Goal: Task Accomplishment & Management: Manage account settings

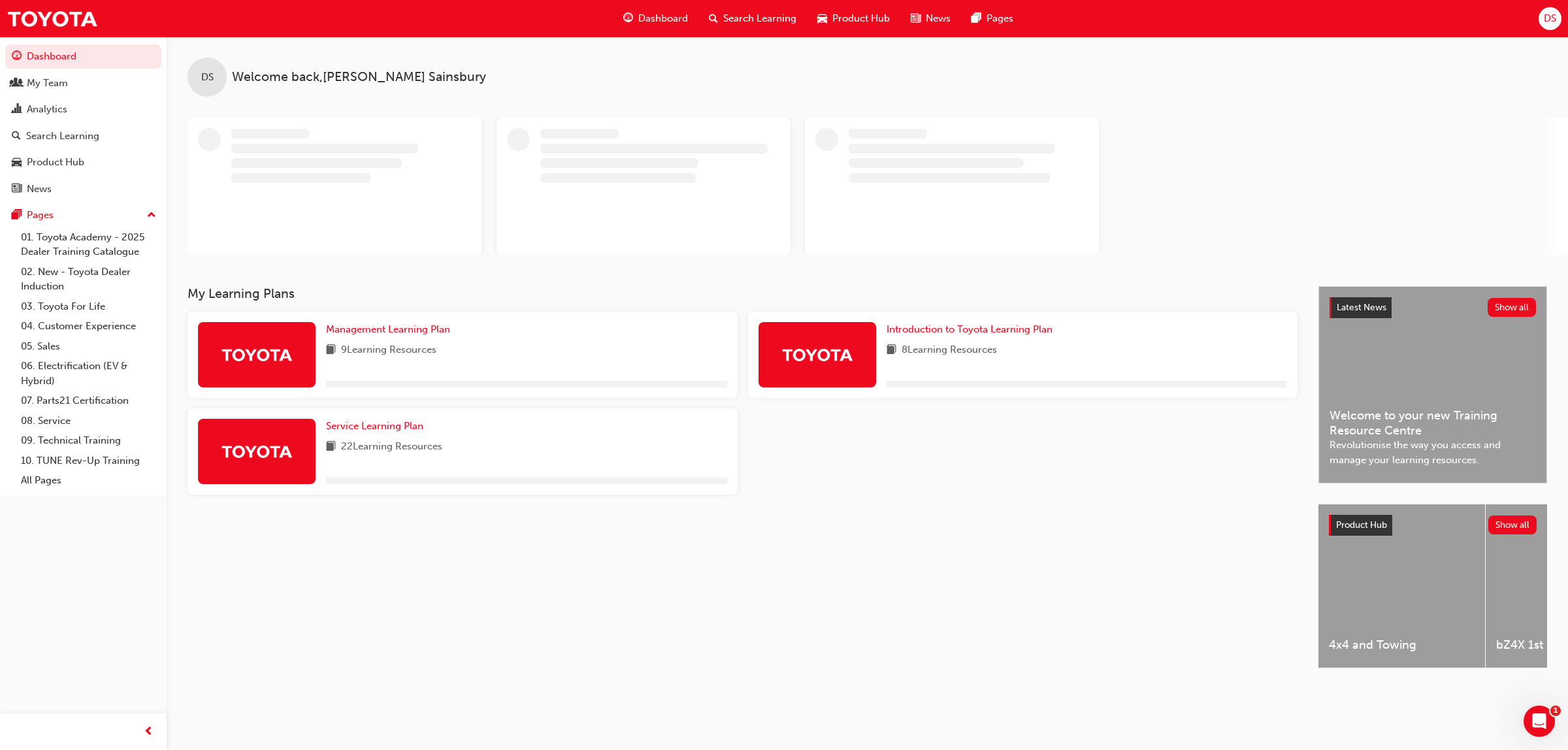
click at [743, 14] on span "Search Learning" at bounding box center [760, 18] width 73 height 15
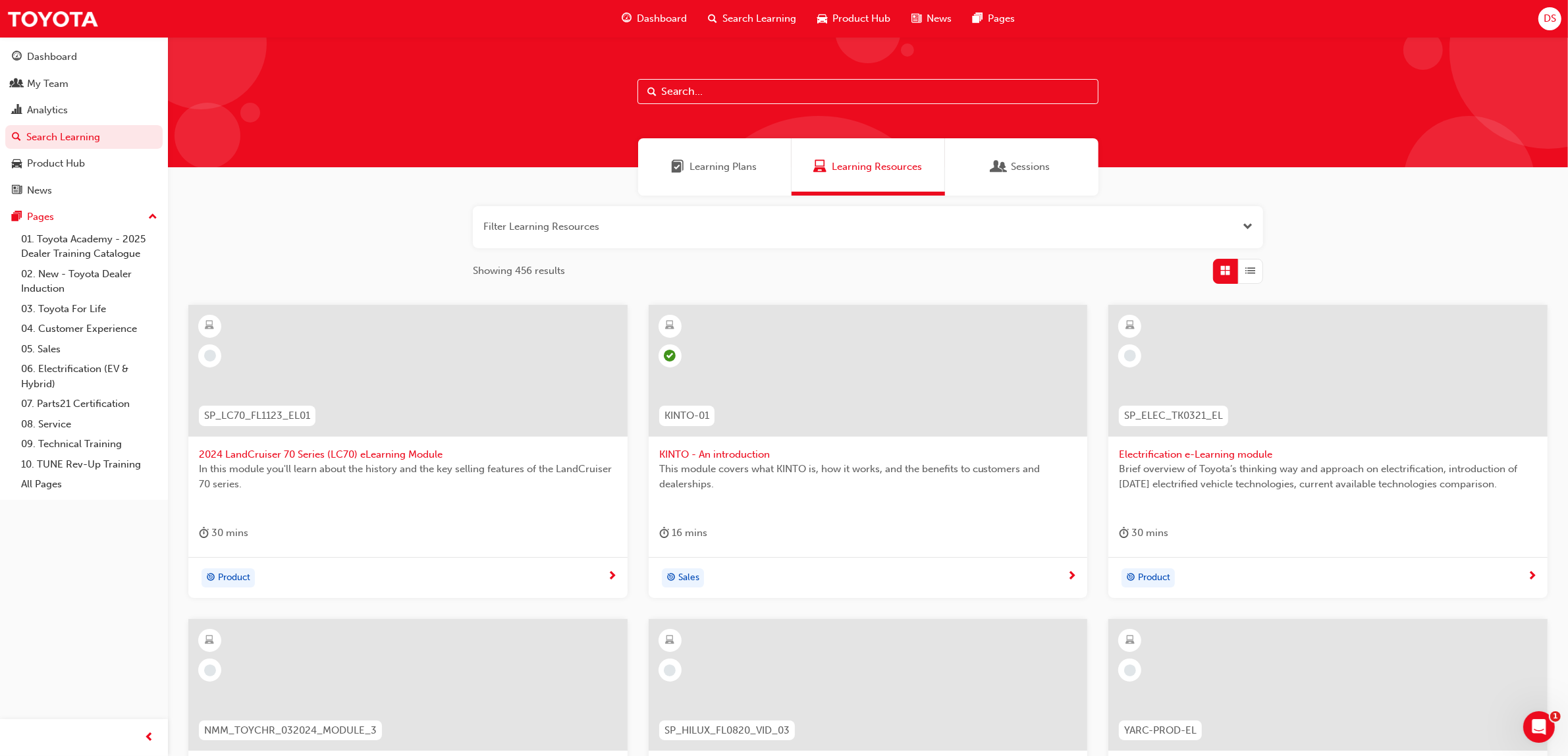
click at [692, 96] on input "text" at bounding box center [867, 92] width 461 height 25
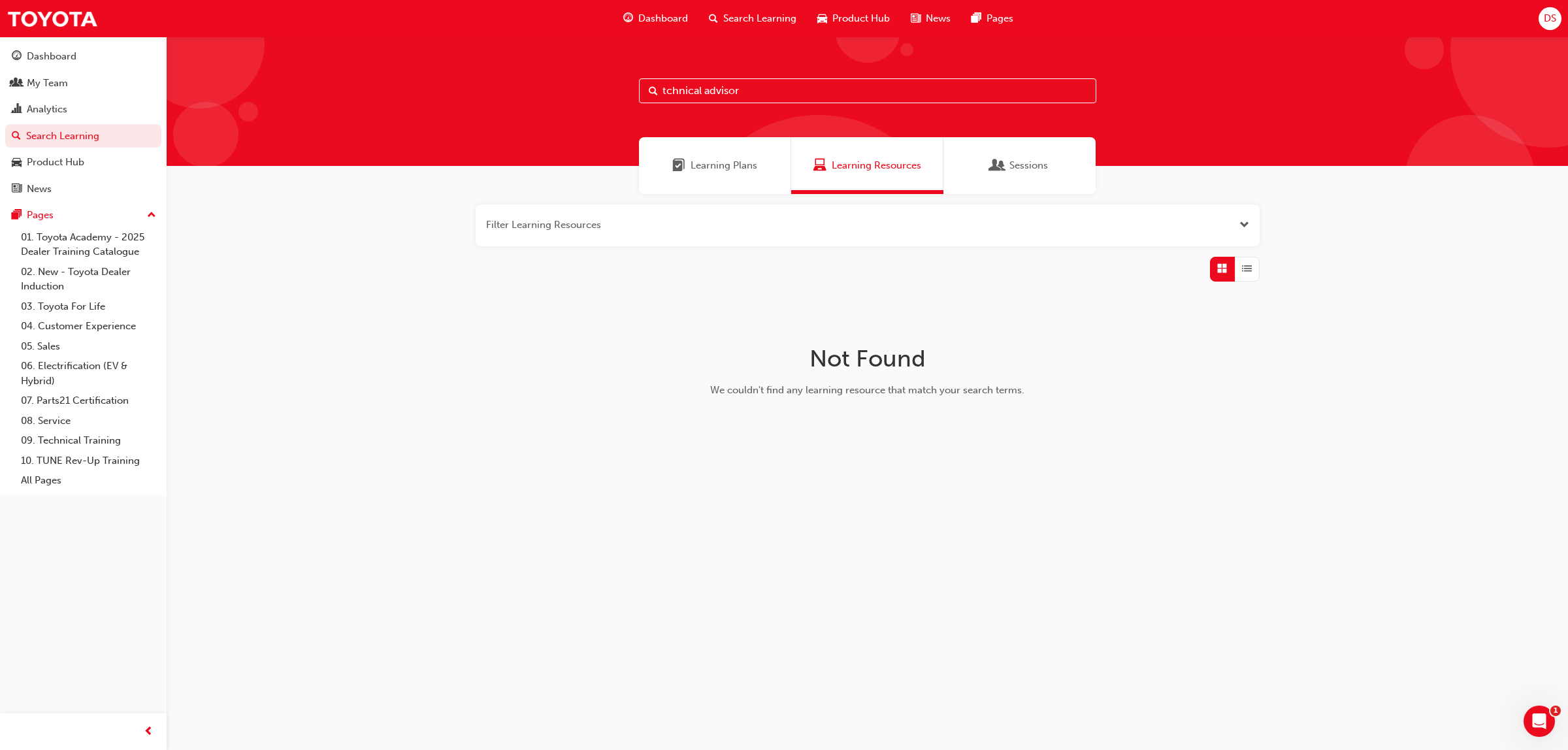
click at [869, 164] on span "Learning Resources" at bounding box center [876, 166] width 90 height 15
click at [666, 90] on input "tchnical advisor" at bounding box center [867, 91] width 457 height 25
type input "technical advisor"
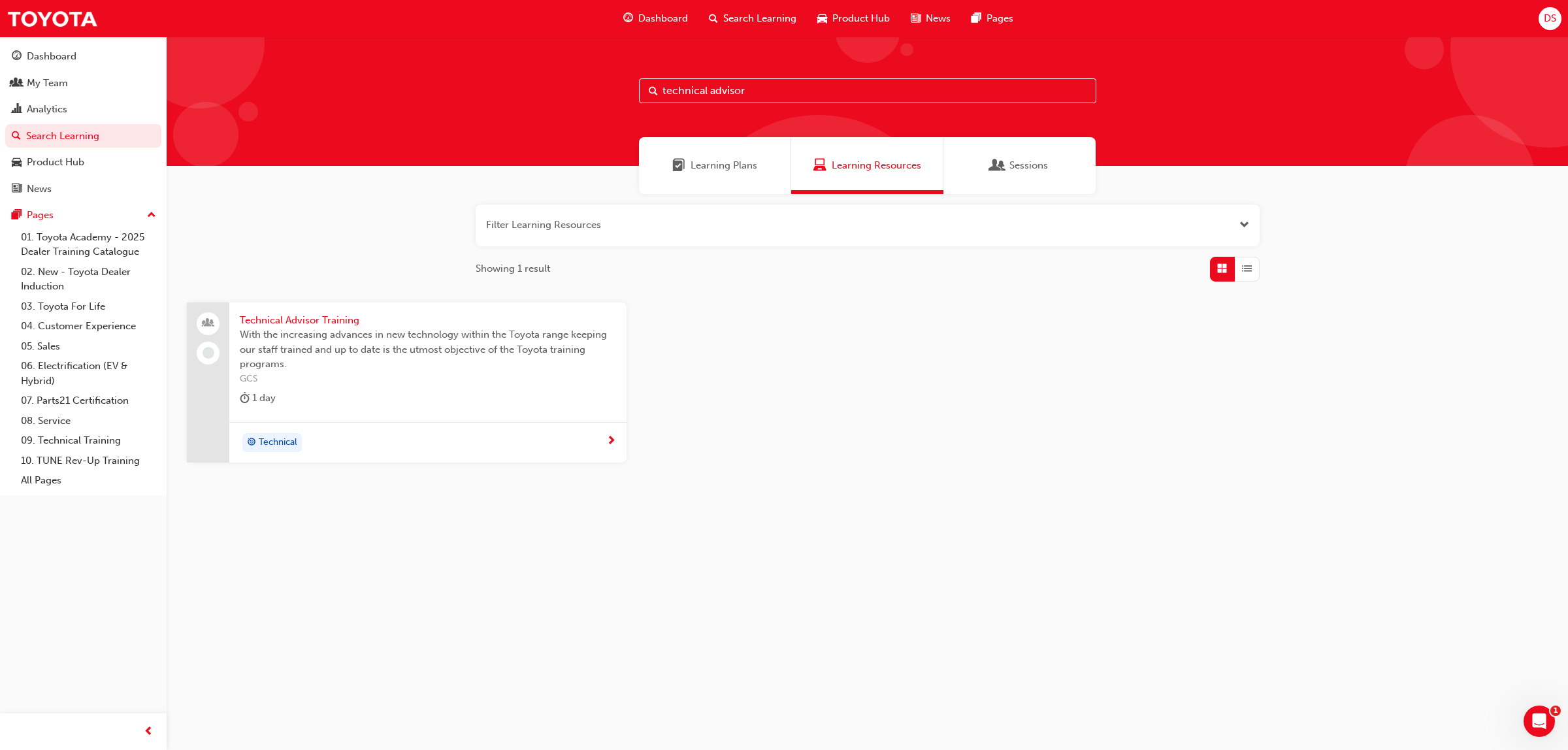
click at [360, 342] on span "With the increasing advances in new technology within the Toyota range keeping …" at bounding box center [427, 349] width 376 height 45
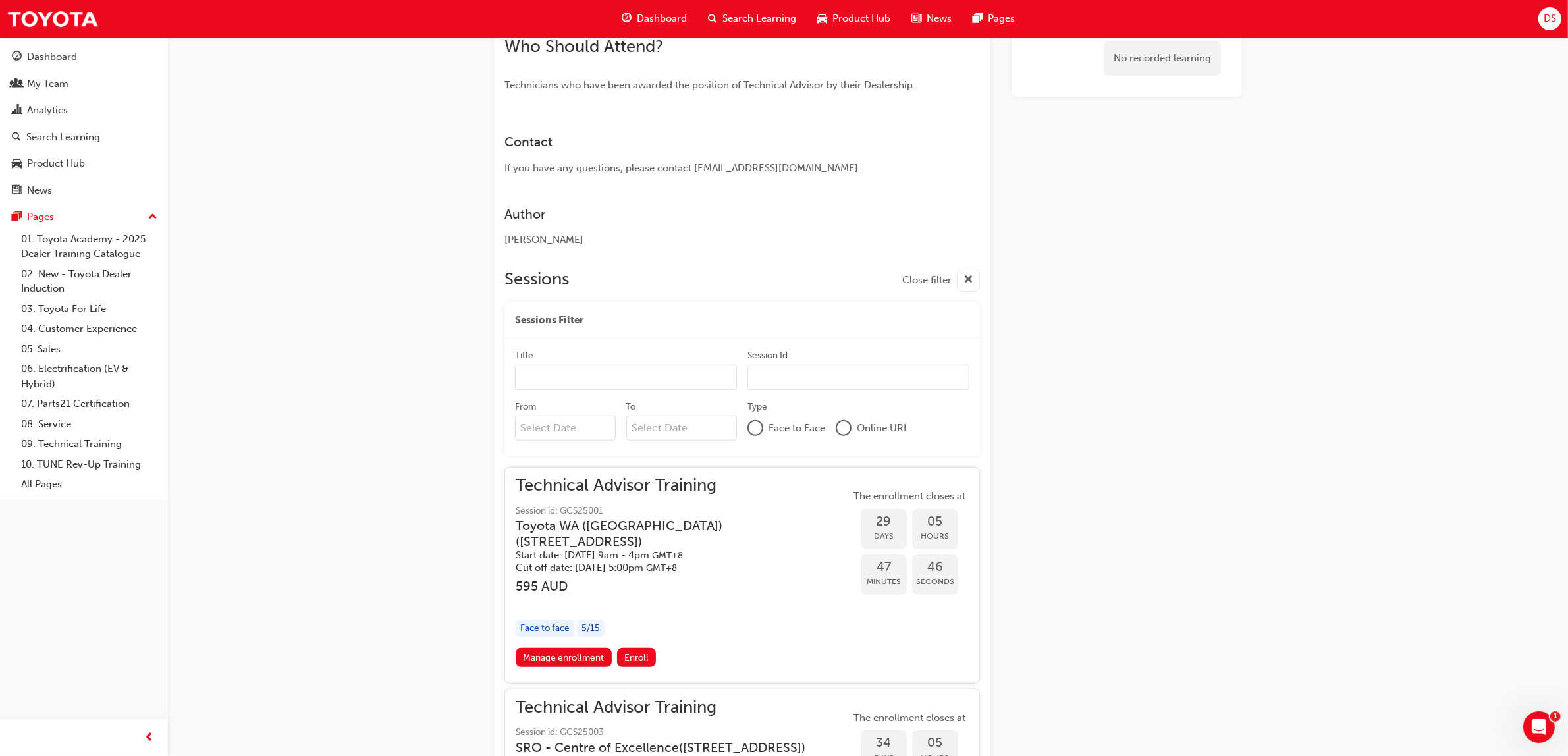
scroll to position [701, 0]
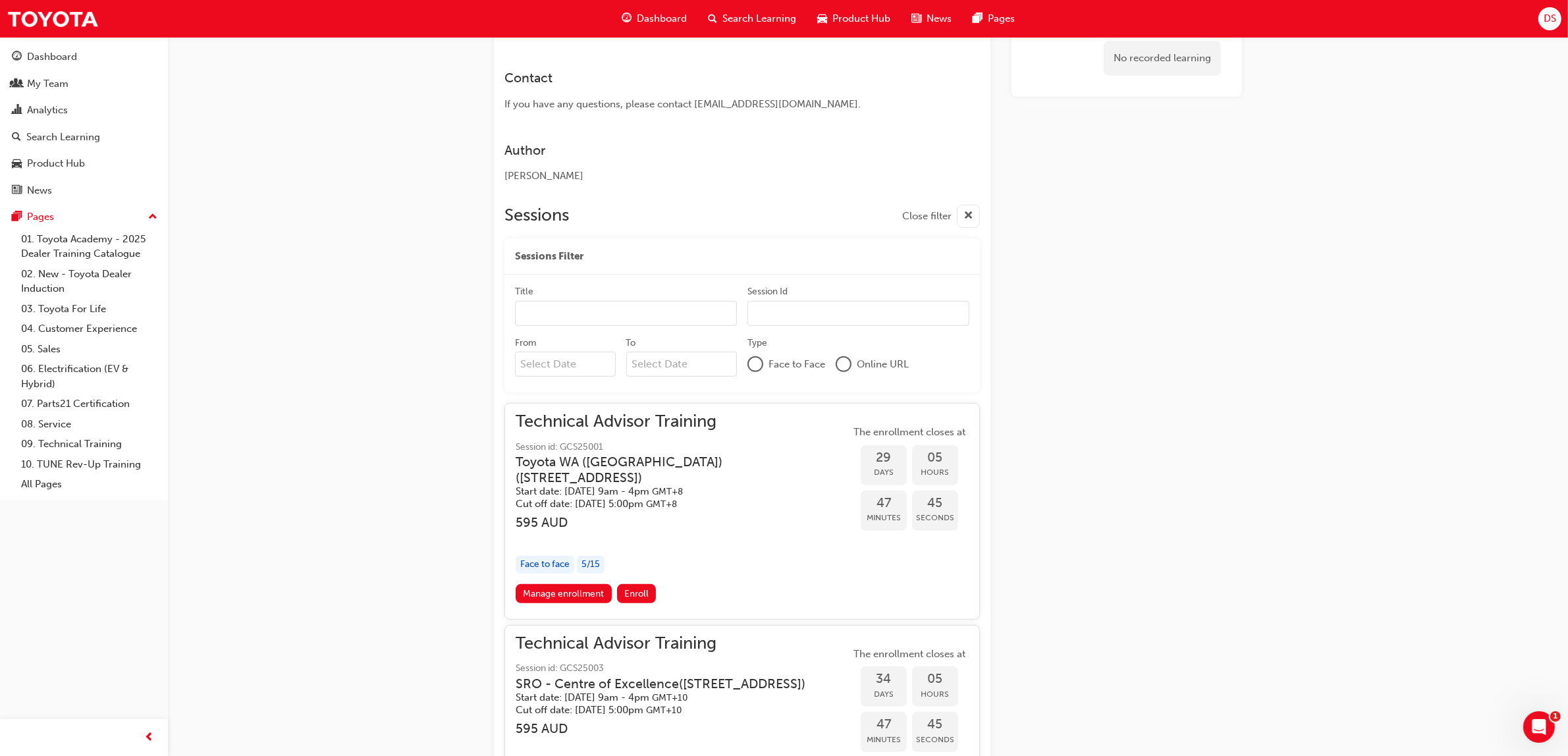
click at [754, 363] on div at bounding box center [755, 364] width 13 height 13
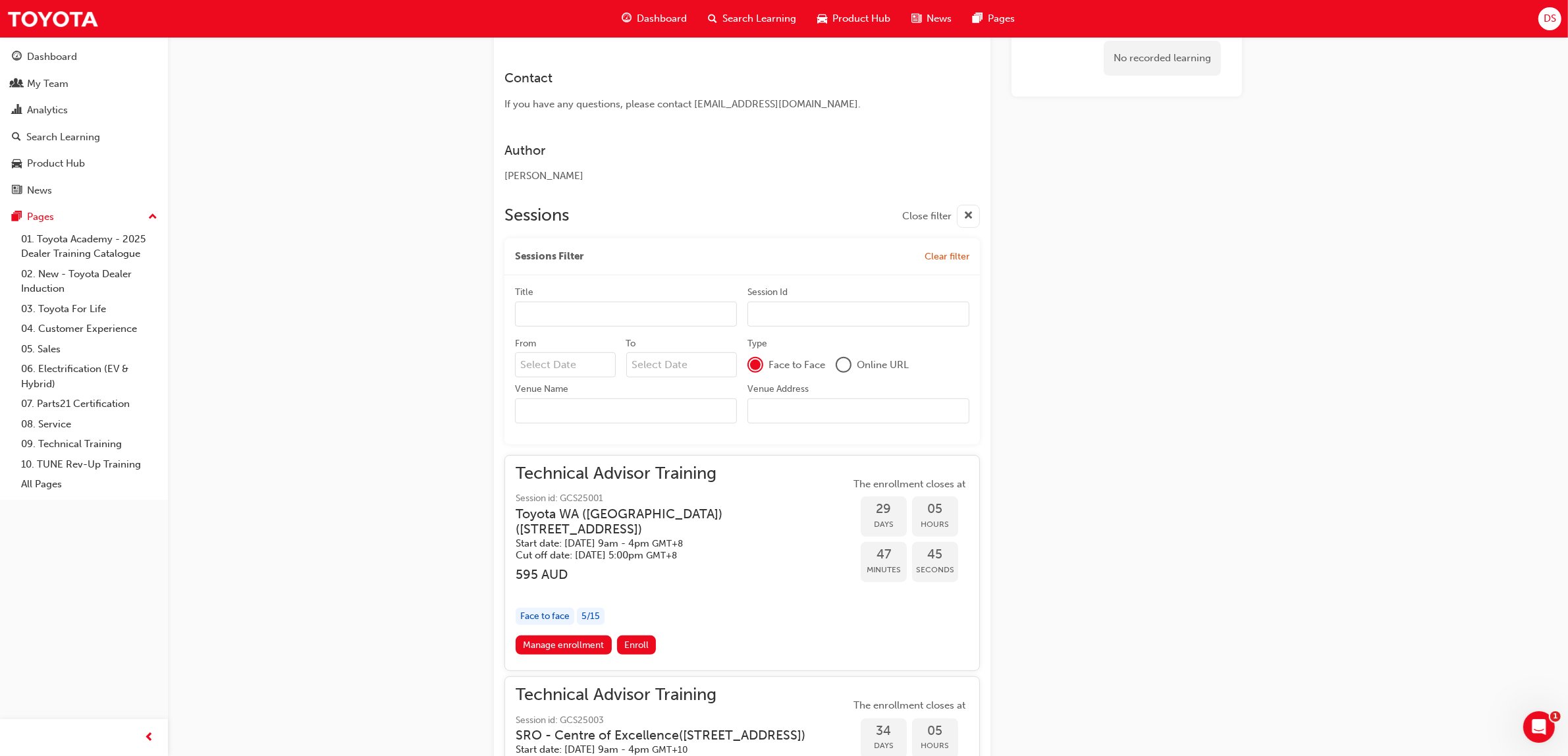
click at [597, 408] on input "Venue Name" at bounding box center [626, 411] width 222 height 25
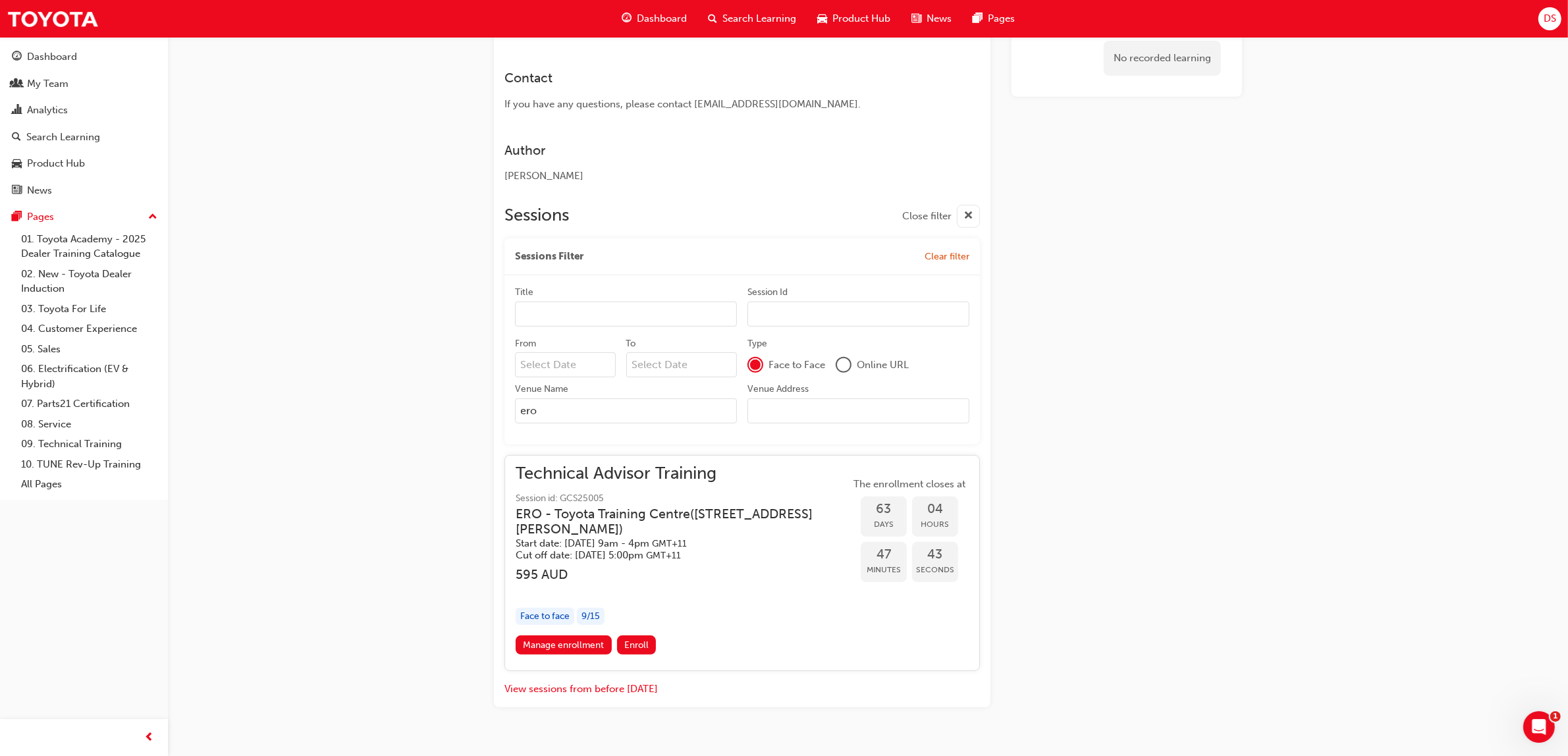
type input "ero"
click at [555, 642] on link "Manage enrollment" at bounding box center [564, 645] width 96 height 19
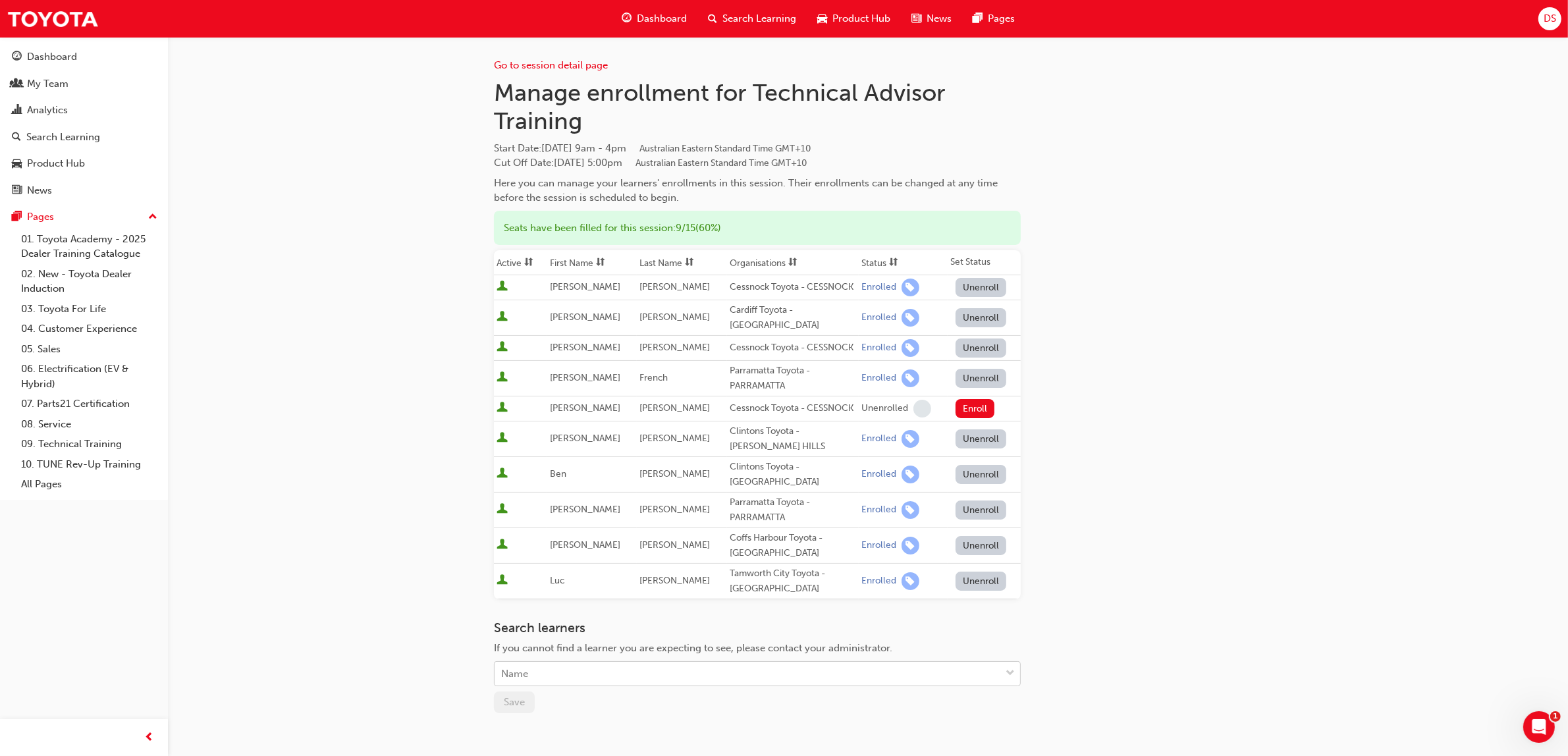
click at [573, 666] on div "Name" at bounding box center [747, 674] width 506 height 23
type input "black"
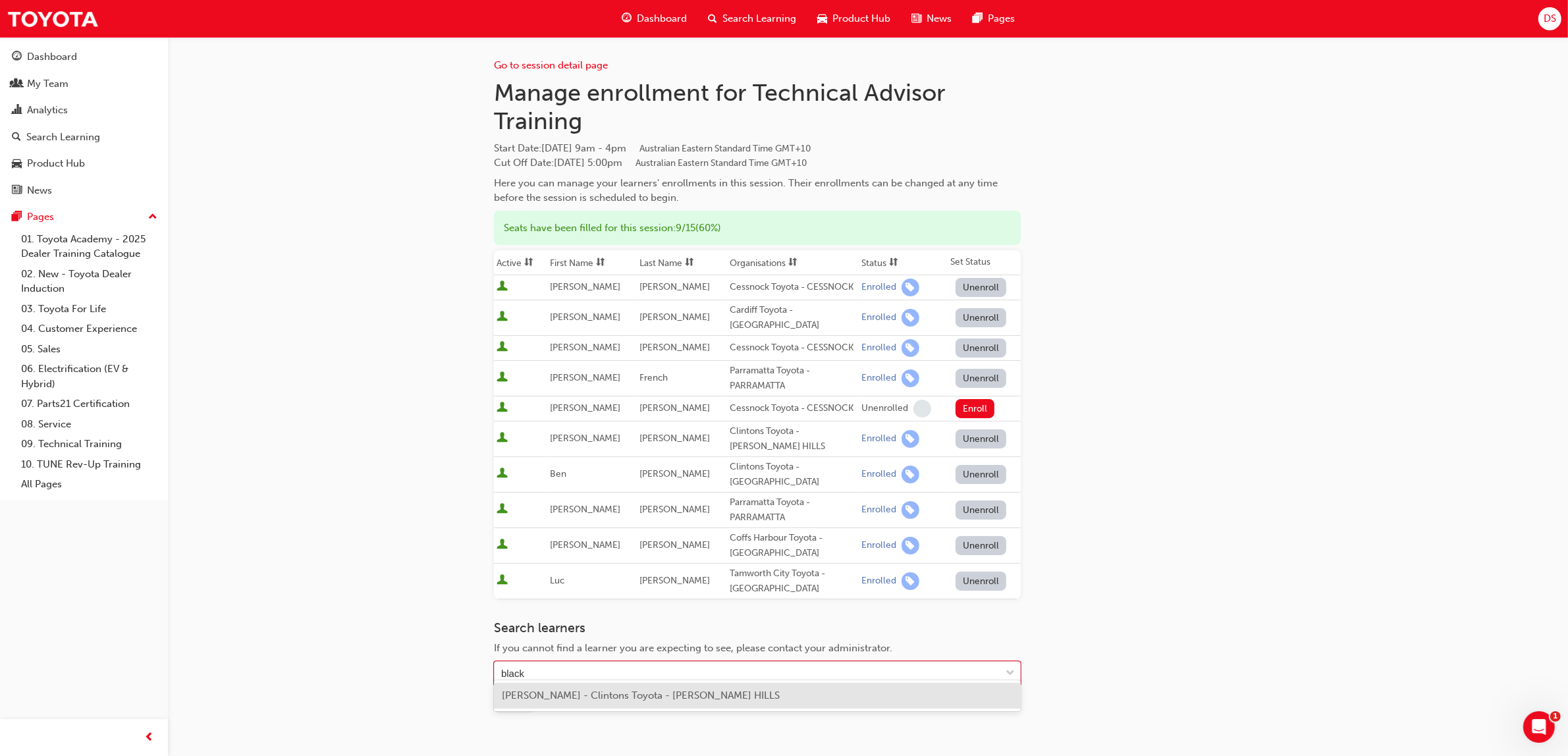
click at [548, 697] on span "[PERSON_NAME] - Clintons Toyota - [PERSON_NAME] HILLS" at bounding box center [641, 695] width 278 height 12
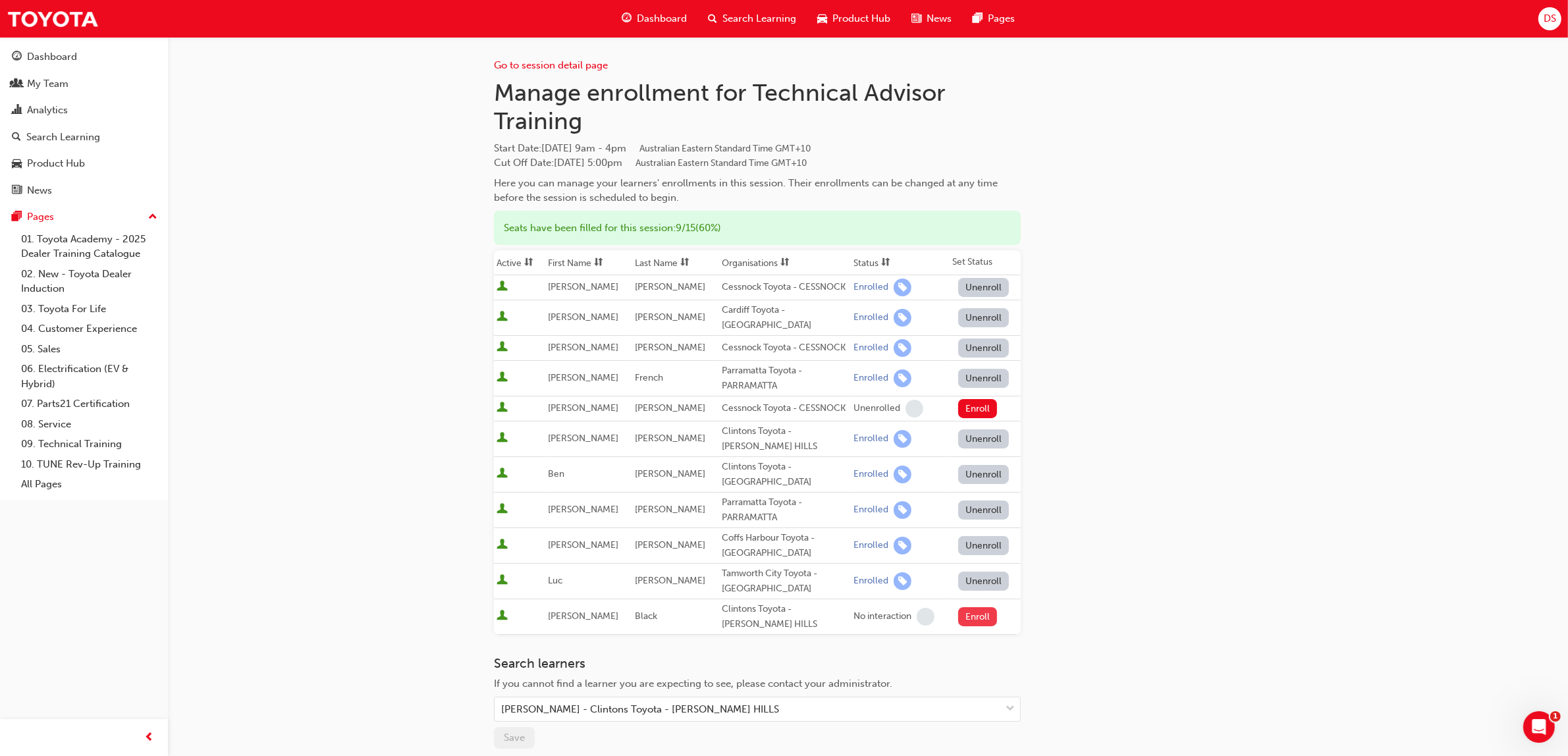
click at [972, 607] on button "Enroll" at bounding box center [978, 616] width 40 height 19
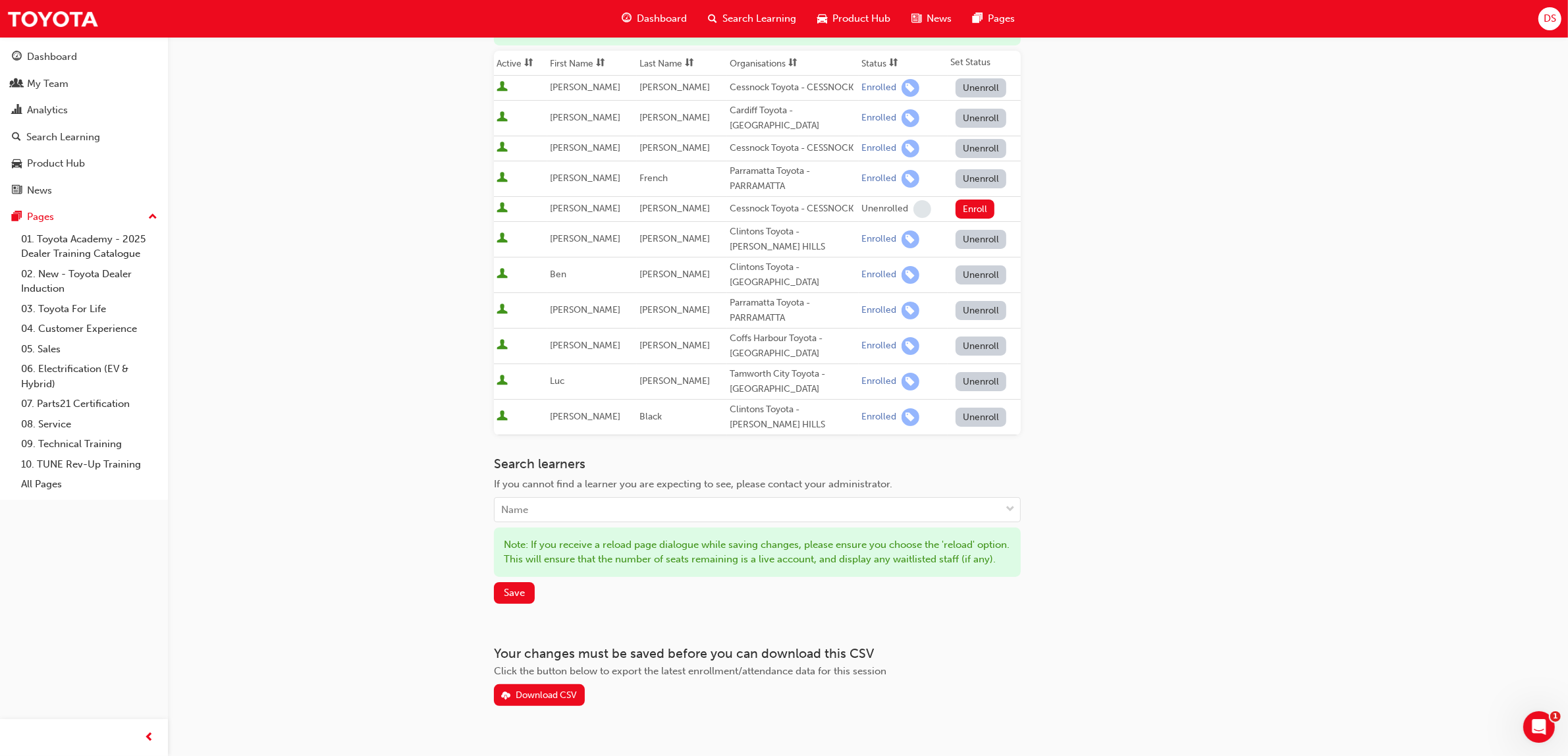
scroll to position [227, 0]
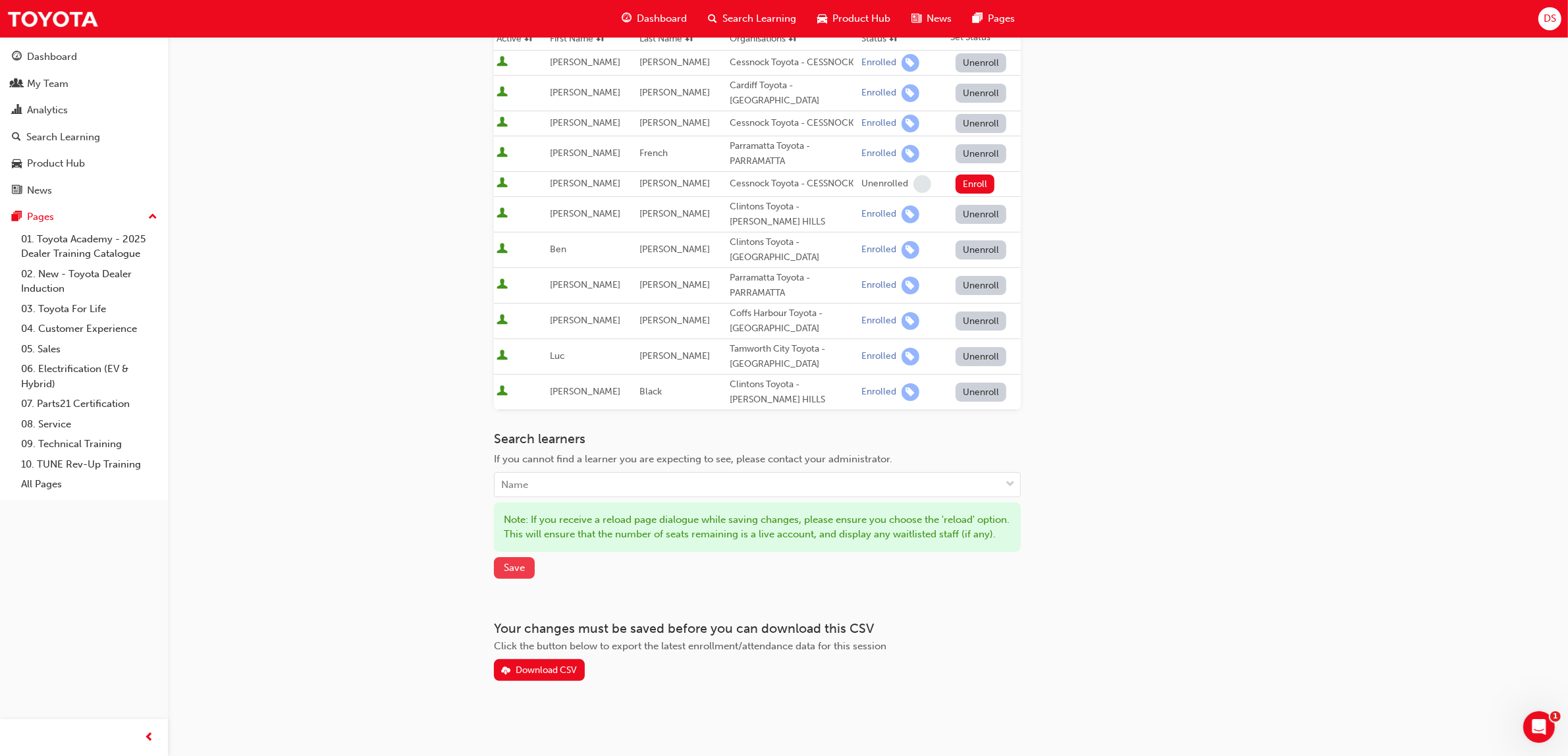
click at [517, 570] on span "Save" at bounding box center [515, 567] width 21 height 12
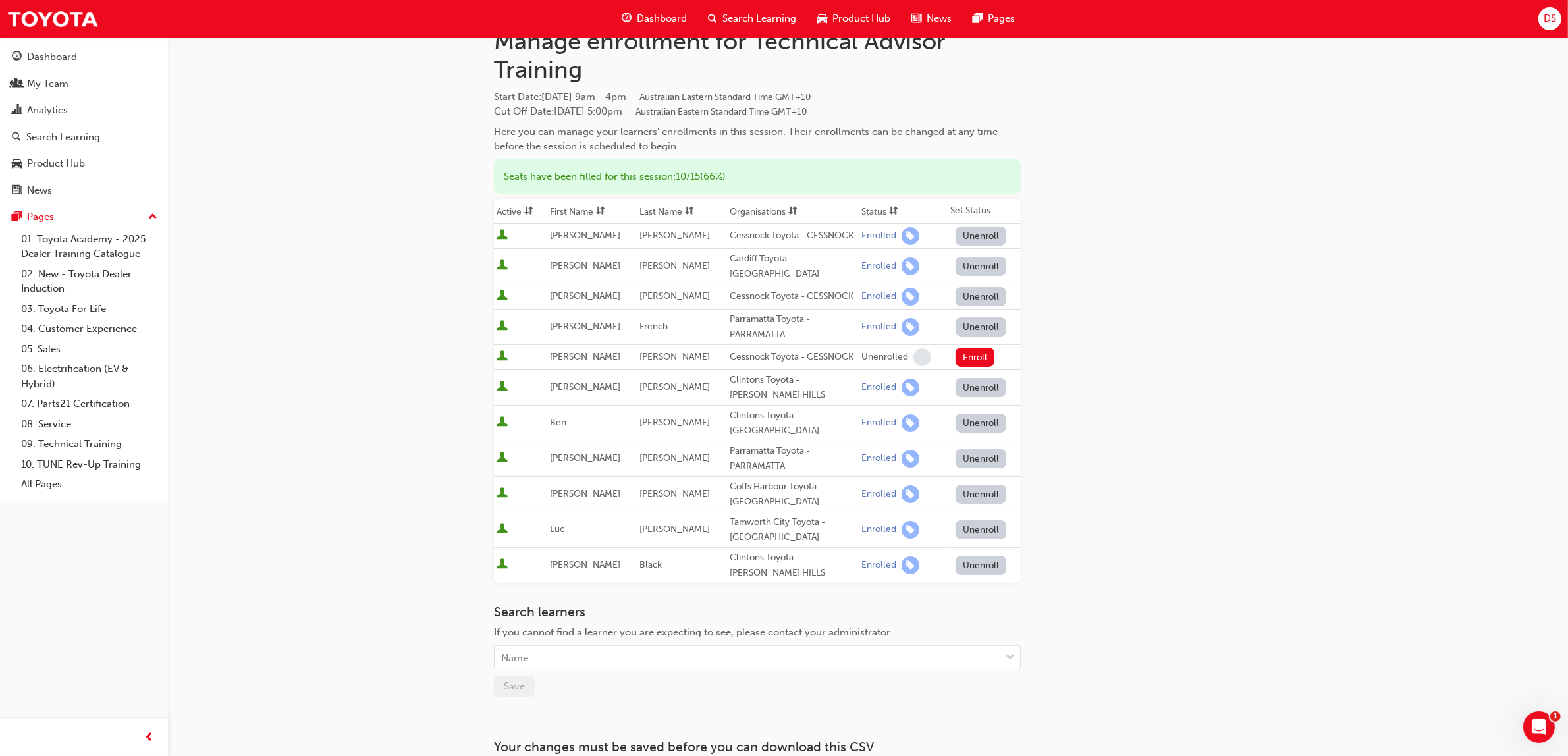
scroll to position [0, 0]
